Goal: Task Accomplishment & Management: Manage account settings

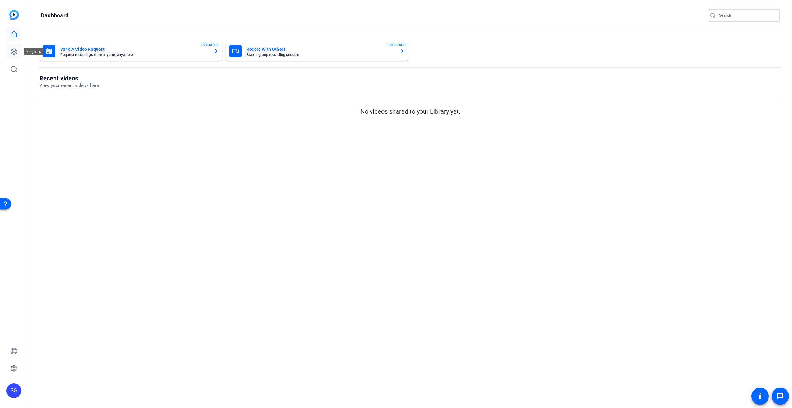
click at [10, 54] on icon at bounding box center [13, 51] width 7 height 7
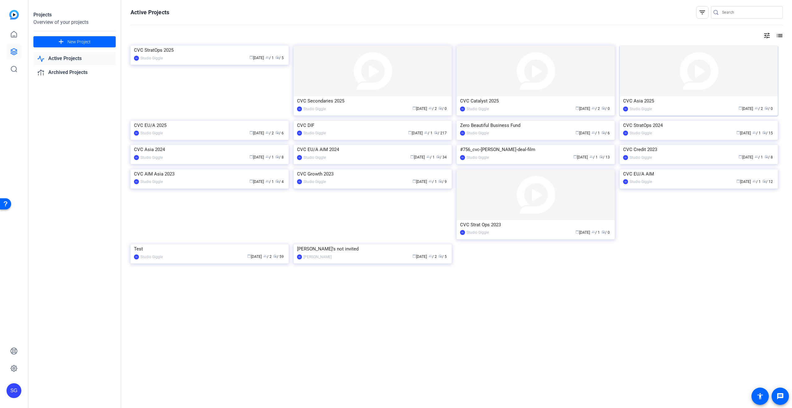
click at [669, 100] on div "CVC Asia 2025" at bounding box center [698, 100] width 151 height 9
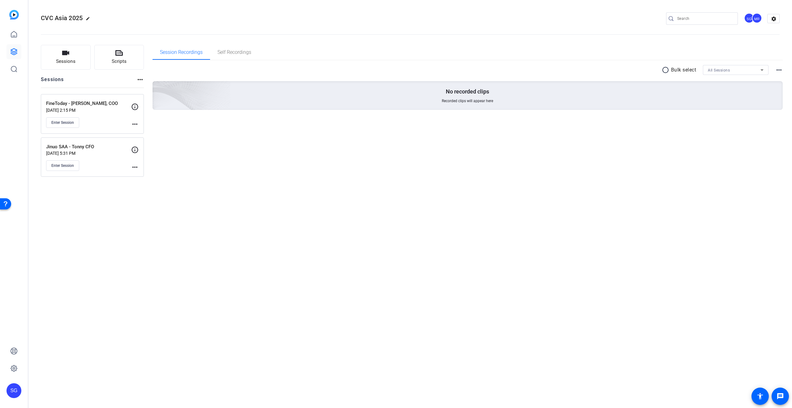
click at [137, 123] on mat-icon "more_horiz" at bounding box center [134, 123] width 7 height 7
click at [140, 129] on div "Edit Session Archive Session" at bounding box center [150, 137] width 38 height 19
click at [142, 133] on div "FineToday - [PERSON_NAME], COO [DATE] 2:15 PM Enter Session more_horiz" at bounding box center [92, 114] width 103 height 40
click at [136, 125] on mat-icon "more_horiz" at bounding box center [134, 123] width 7 height 7
click at [144, 133] on span "Edit Session" at bounding box center [150, 132] width 28 height 7
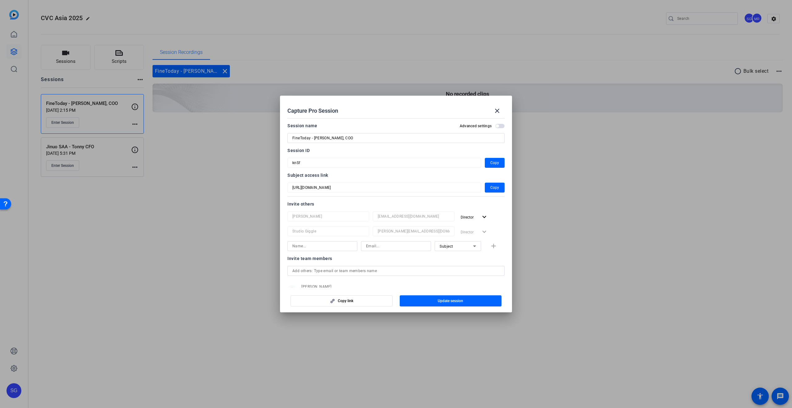
scroll to position [43, 0]
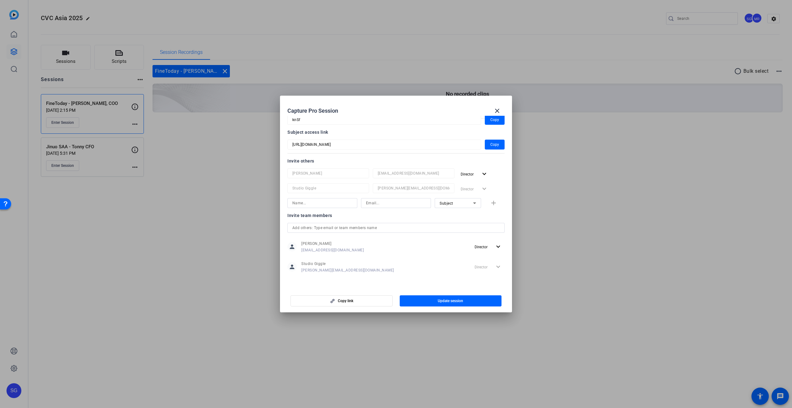
click at [335, 202] on input at bounding box center [322, 202] width 60 height 7
type input "Nick Board"
click at [370, 205] on input at bounding box center [396, 202] width 60 height 7
type input "[EMAIL_ADDRESS][DOMAIN_NAME]"
click at [444, 208] on div at bounding box center [458, 211] width 46 height 7
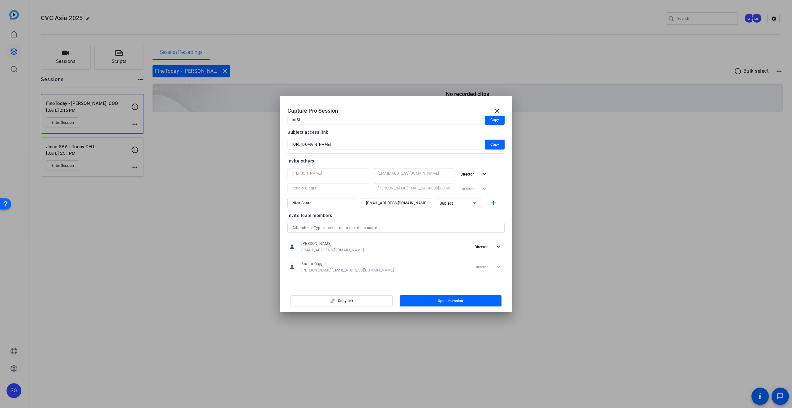
click at [452, 205] on div "Subject" at bounding box center [456, 203] width 33 height 8
click at [452, 227] on span "Watcher" at bounding box center [447, 225] width 15 height 7
click at [497, 204] on mat-icon "add" at bounding box center [494, 203] width 8 height 8
click at [325, 217] on input at bounding box center [322, 217] width 60 height 7
type input "s"
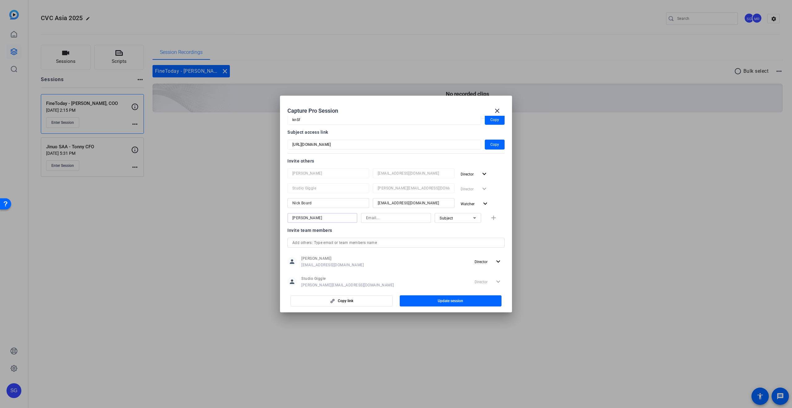
type input "[PERSON_NAME]"
type input "[PERSON_NAME][EMAIL_ADDRESS][DOMAIN_NAME]"
click at [493, 218] on mat-icon "add" at bounding box center [494, 218] width 8 height 8
click at [334, 231] on input at bounding box center [322, 232] width 60 height 7
type input "d"
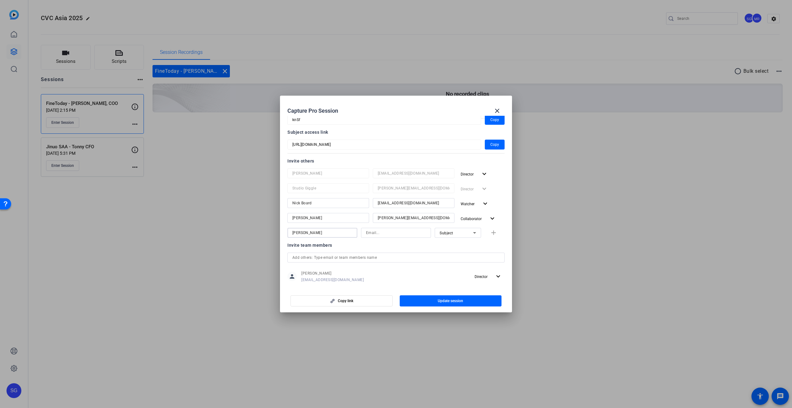
type input "[PERSON_NAME]"
type input "[EMAIL_ADDRESS][DOMAIN_NAME]"
click at [458, 235] on div "Subject" at bounding box center [456, 233] width 33 height 8
click at [459, 250] on mat-option "Watcher" at bounding box center [458, 255] width 46 height 10
click at [496, 232] on mat-icon "add" at bounding box center [494, 233] width 8 height 8
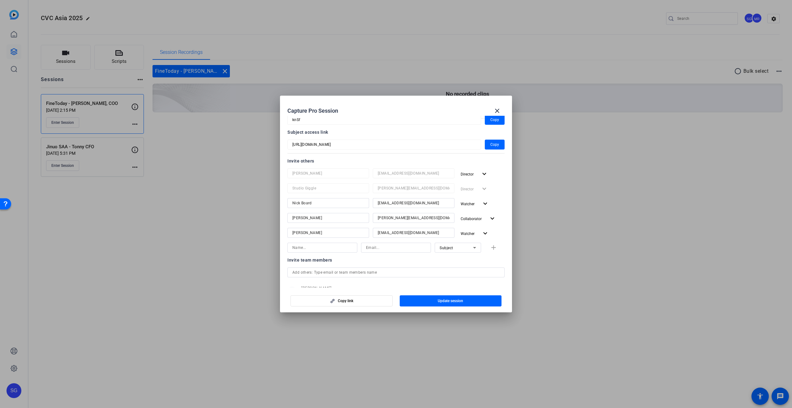
click at [314, 246] on input at bounding box center [322, 247] width 60 height 7
type input "D"
type input "[PERSON_NAME]"
type input "[EMAIL_ADDRESS][DOMAIN_NAME]"
click at [465, 248] on div "Subject" at bounding box center [456, 248] width 33 height 8
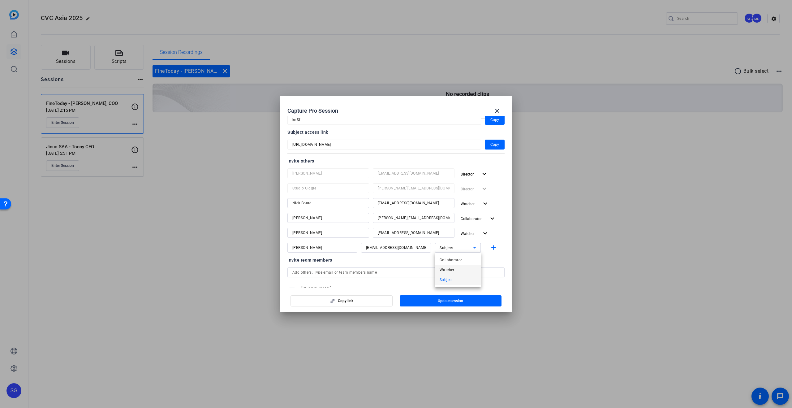
click at [456, 267] on mat-option "Watcher" at bounding box center [458, 270] width 46 height 10
click at [494, 248] on mat-icon "add" at bounding box center [494, 248] width 8 height 8
click at [317, 261] on input at bounding box center [322, 262] width 60 height 7
type input "[PERSON_NAME]"
type input "[EMAIL_ADDRESS][DOMAIN_NAME]"
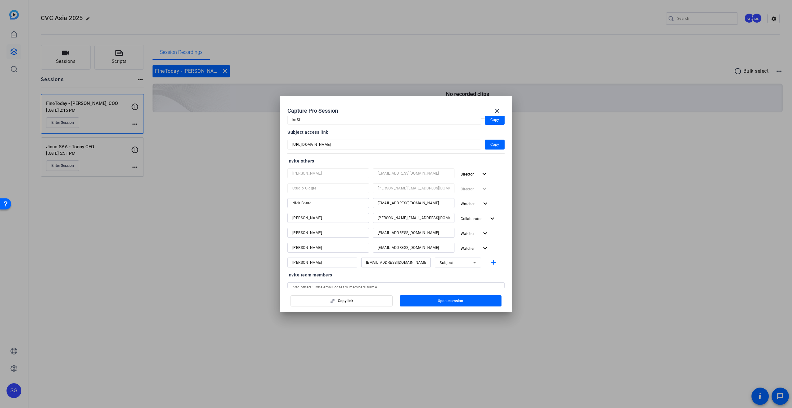
click at [472, 263] on icon at bounding box center [474, 262] width 7 height 7
click at [459, 283] on mat-option "Watcher" at bounding box center [458, 285] width 46 height 10
click at [467, 303] on span "button" at bounding box center [451, 300] width 102 height 15
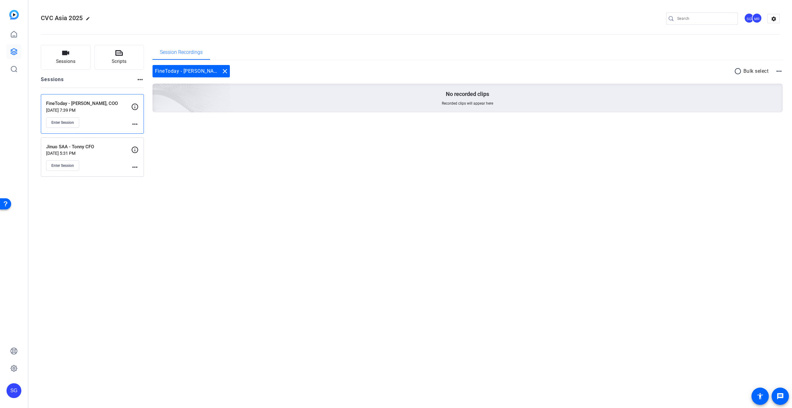
click at [136, 123] on mat-icon "more_horiz" at bounding box center [134, 123] width 7 height 7
click at [145, 134] on span "Edit Session" at bounding box center [150, 132] width 28 height 7
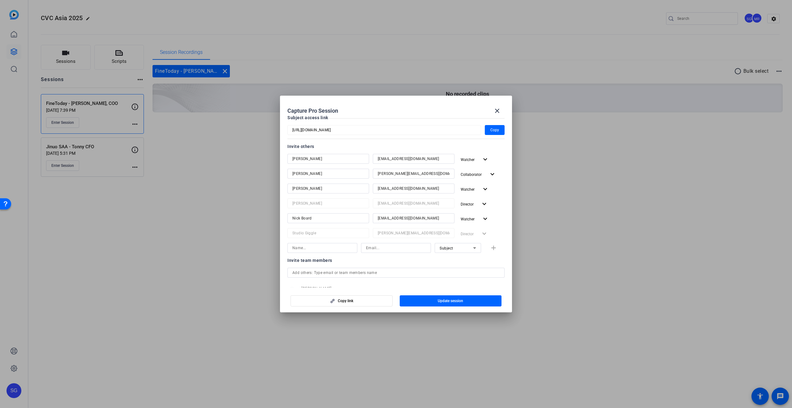
scroll to position [102, 0]
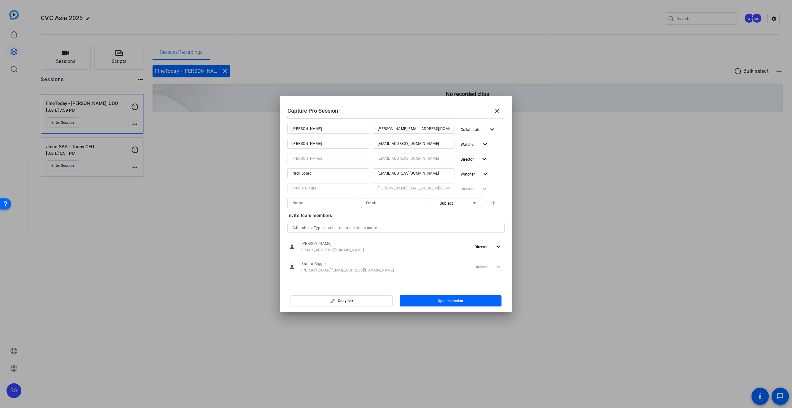
click at [324, 203] on input at bounding box center [322, 202] width 60 height 7
type input "[PERSON_NAME]"
type input "[EMAIL_ADDRESS][DOMAIN_NAME]"
click at [452, 204] on span "Subject" at bounding box center [447, 203] width 14 height 4
drag, startPoint x: 457, startPoint y: 218, endPoint x: 475, endPoint y: 185, distance: 37.2
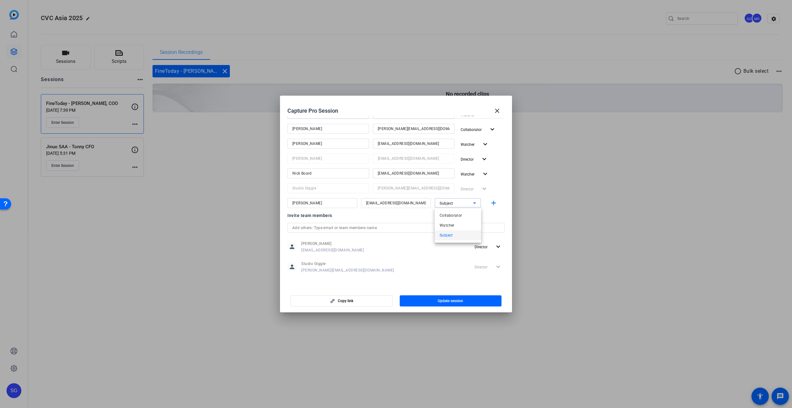
click at [457, 218] on span "Collaborator" at bounding box center [451, 215] width 23 height 7
click at [454, 300] on span "Update session" at bounding box center [450, 300] width 25 height 5
